Goal: Feedback & Contribution: Submit feedback/report problem

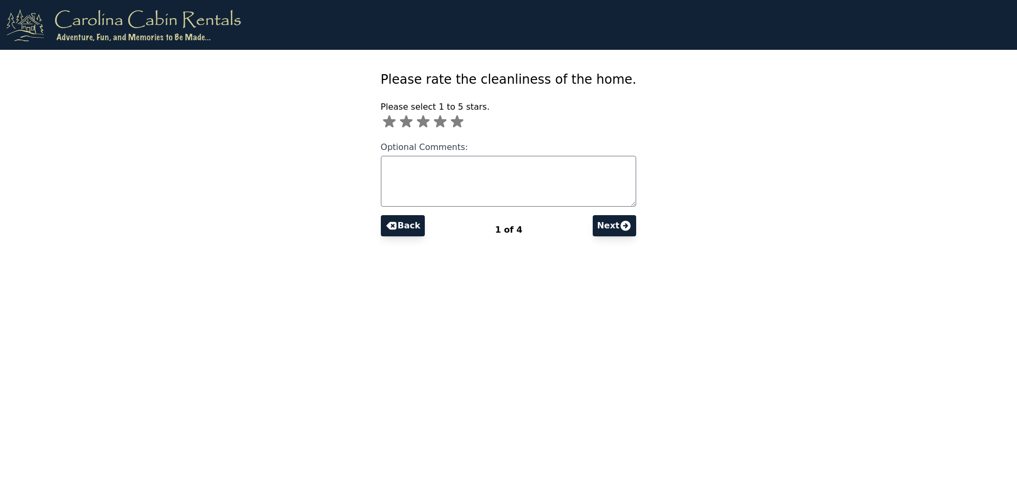
click at [447, 123] on icon at bounding box center [440, 122] width 13 height 12
click at [464, 120] on icon at bounding box center [457, 122] width 13 height 12
type input "*"
click at [595, 228] on button "Next" at bounding box center [614, 225] width 43 height 21
click at [474, 122] on icon at bounding box center [468, 122] width 13 height 12
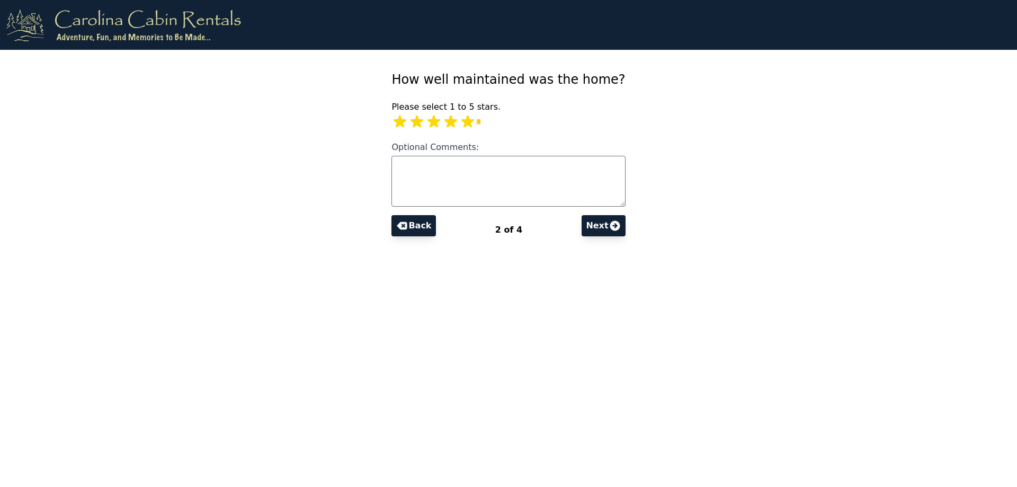
click at [609, 228] on icon at bounding box center [615, 225] width 13 height 13
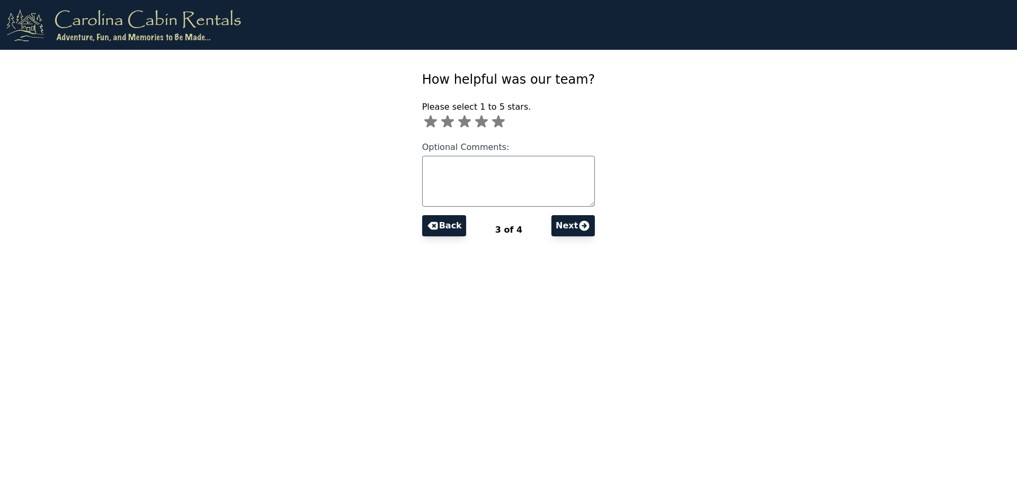
click at [505, 119] on icon at bounding box center [498, 121] width 17 height 17
click at [560, 226] on button "Next" at bounding box center [573, 225] width 43 height 21
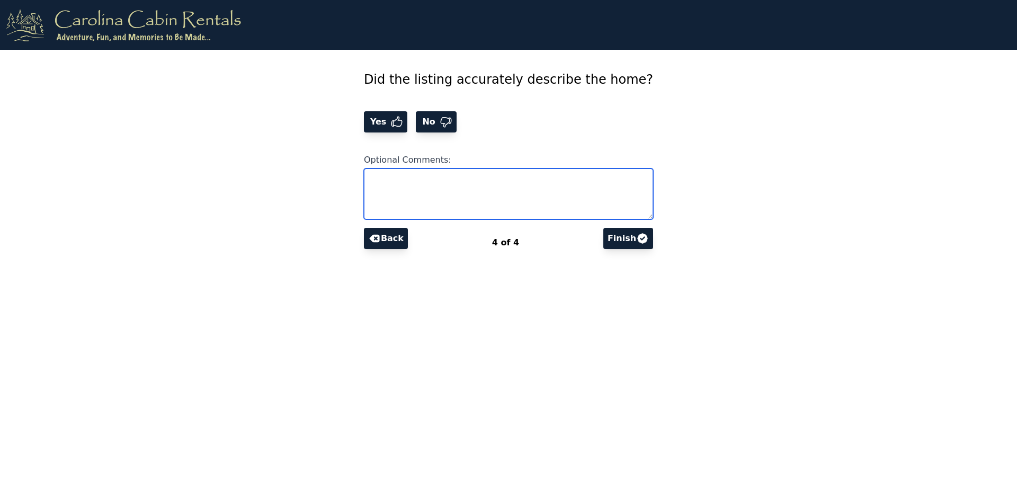
click at [419, 176] on textarea "Optional Comments:" at bounding box center [508, 193] width 289 height 51
click at [403, 122] on icon at bounding box center [397, 122] width 11 height 10
click at [415, 179] on textarea "Optional Comments:" at bounding box center [508, 193] width 289 height 51
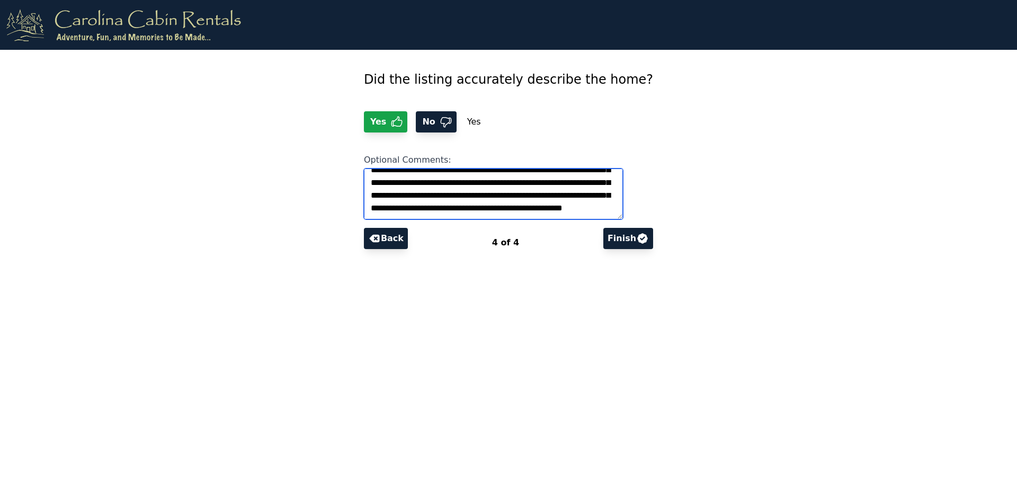
scroll to position [5, 0]
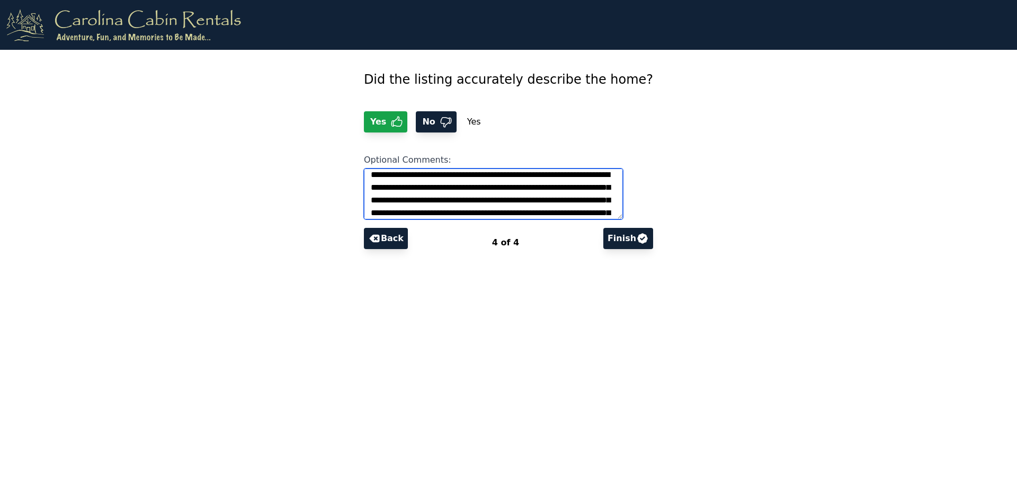
click at [483, 200] on textarea "**********" at bounding box center [493, 193] width 259 height 51
type textarea "**********"
click at [614, 238] on button "Finish" at bounding box center [629, 238] width 50 height 21
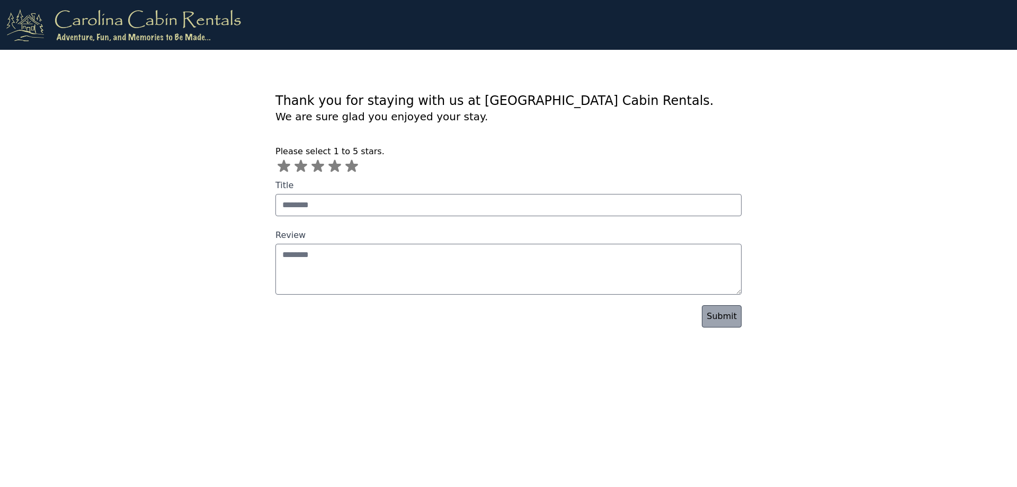
click at [333, 164] on icon at bounding box center [335, 166] width 13 height 12
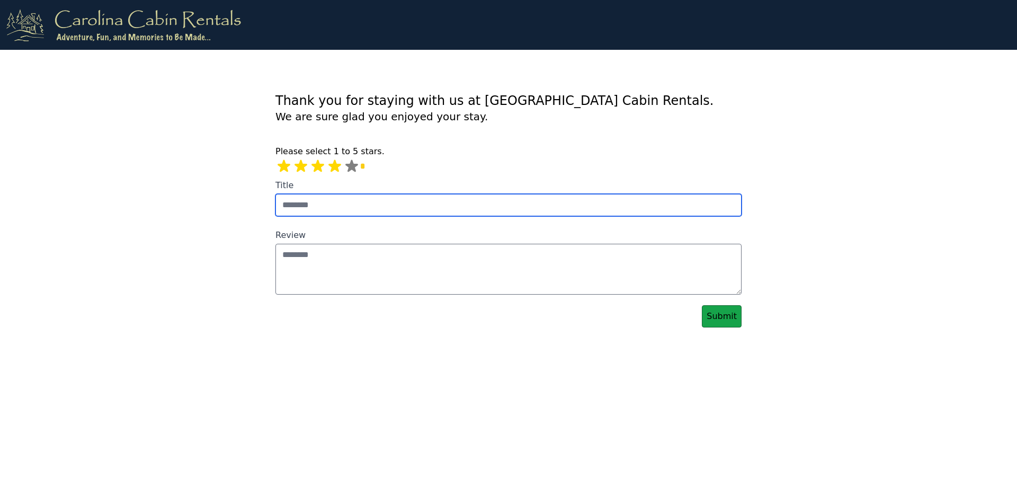
click at [333, 203] on input "Title" at bounding box center [509, 205] width 466 height 22
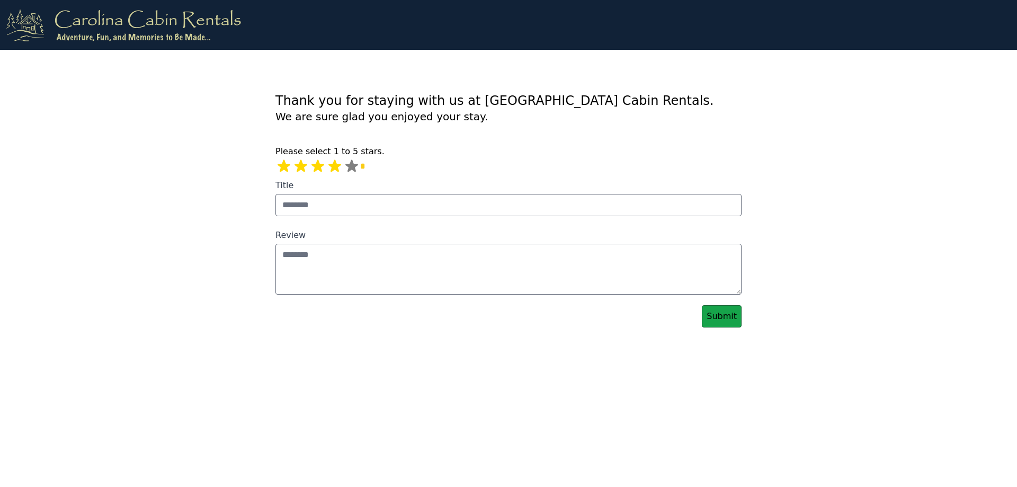
click at [725, 315] on link "Submit" at bounding box center [722, 316] width 40 height 22
